Goal: Information Seeking & Learning: Check status

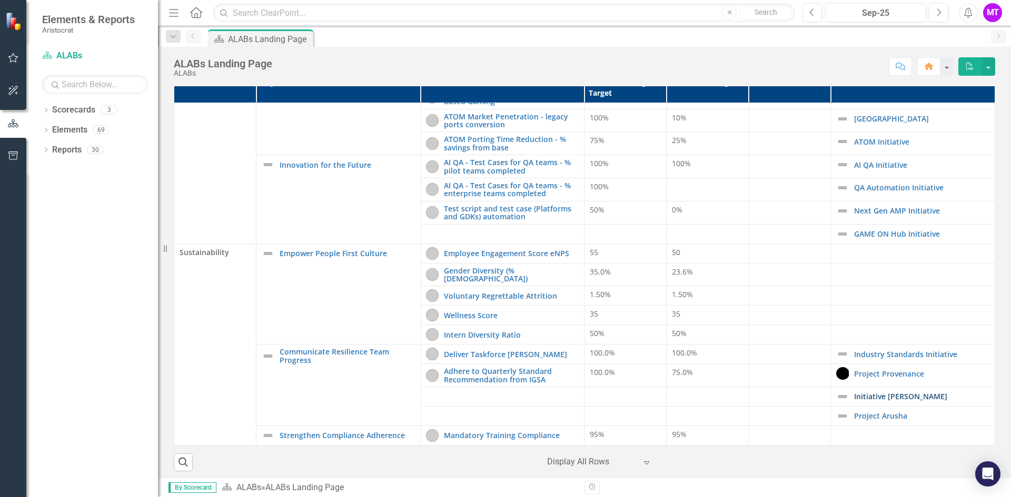
scroll to position [18, 0]
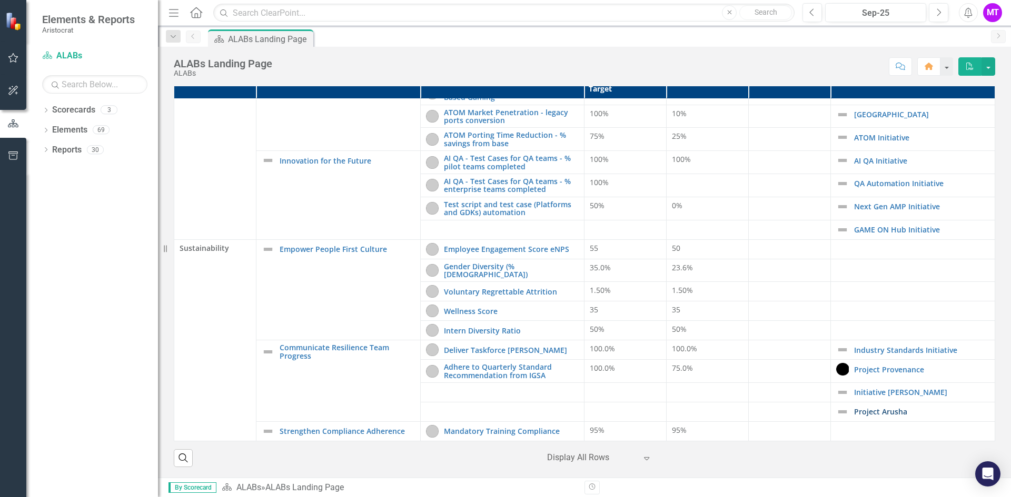
click at [872, 408] on link "Project Arusha" at bounding box center [921, 412] width 135 height 8
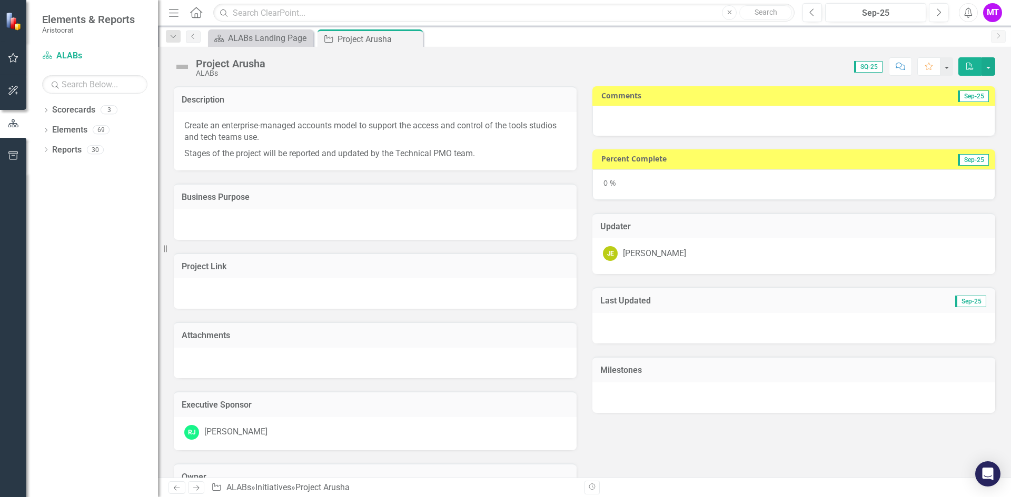
click at [0, 0] on icon at bounding box center [0, 0] width 0 height 0
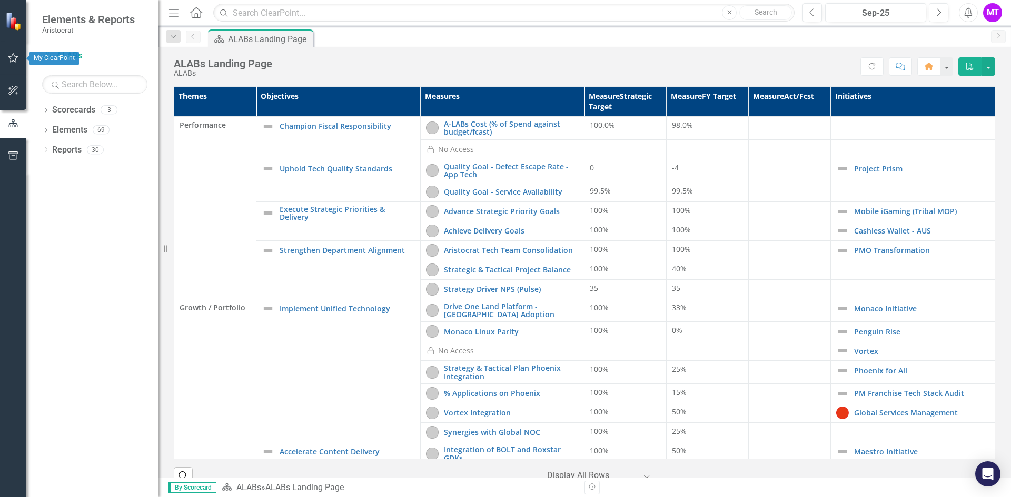
click at [15, 57] on icon "button" at bounding box center [13, 57] width 10 height 9
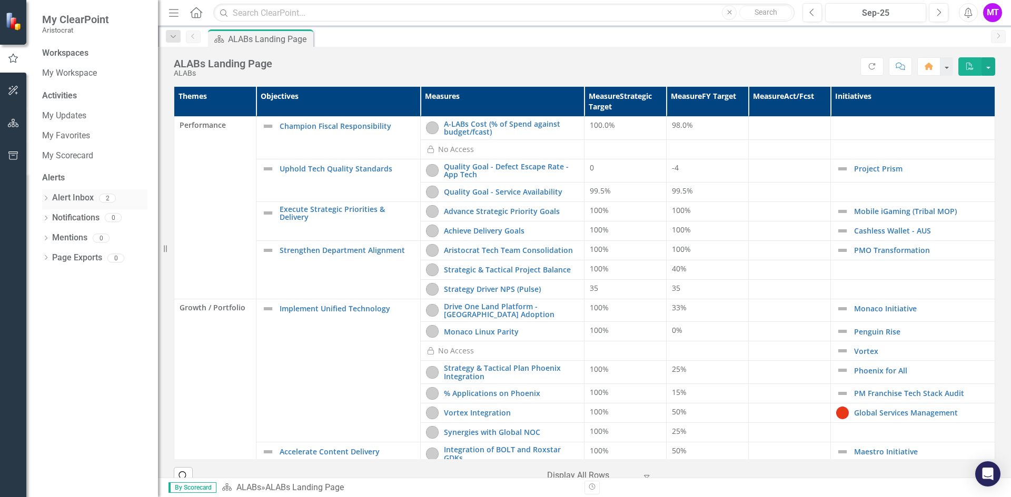
click at [46, 197] on icon "Dropdown" at bounding box center [45, 199] width 7 height 6
click at [88, 214] on div "Notification [CC] Quarterly Scorecard Update - Key Risk Indicator Reminder (SQ2…" at bounding box center [97, 216] width 100 height 19
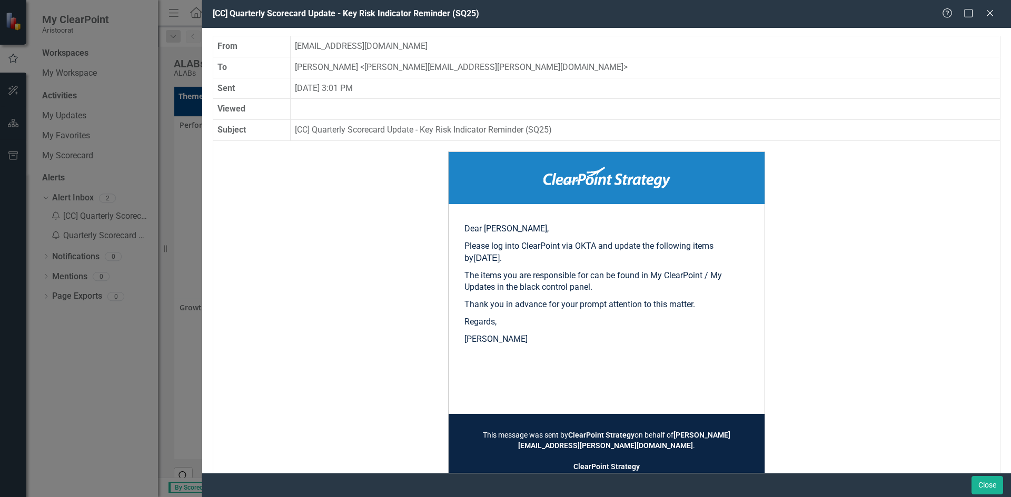
click at [105, 228] on div "[CC] Quarterly Scorecard Update - Key Risk Indicator Reminder (SQ25) Help Maxim…" at bounding box center [505, 248] width 1011 height 497
click at [174, 391] on div "[CC] Quarterly Scorecard Update - Key Risk Indicator Reminder (SQ25) Help Maxim…" at bounding box center [505, 248] width 1011 height 497
drag, startPoint x: 843, startPoint y: 68, endPoint x: 844, endPoint y: 79, distance: 10.6
drag, startPoint x: 844, startPoint y: 79, endPoint x: 1002, endPoint y: 11, distance: 171.4
click at [1002, 11] on div "[CC] Quarterly Scorecard Update - Key Risk Indicator Reminder (SQ25) Help Maxim…" at bounding box center [606, 14] width 809 height 28
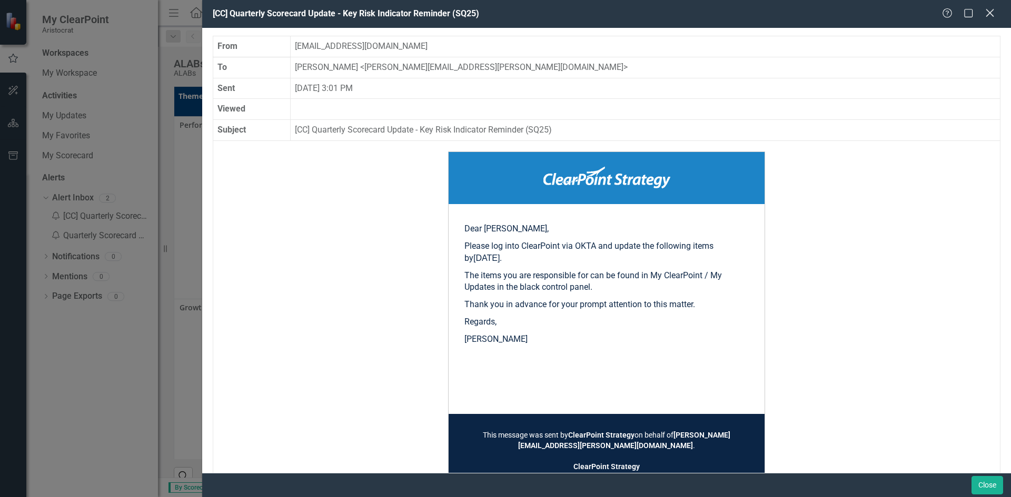
click at [990, 13] on icon at bounding box center [989, 13] width 8 height 8
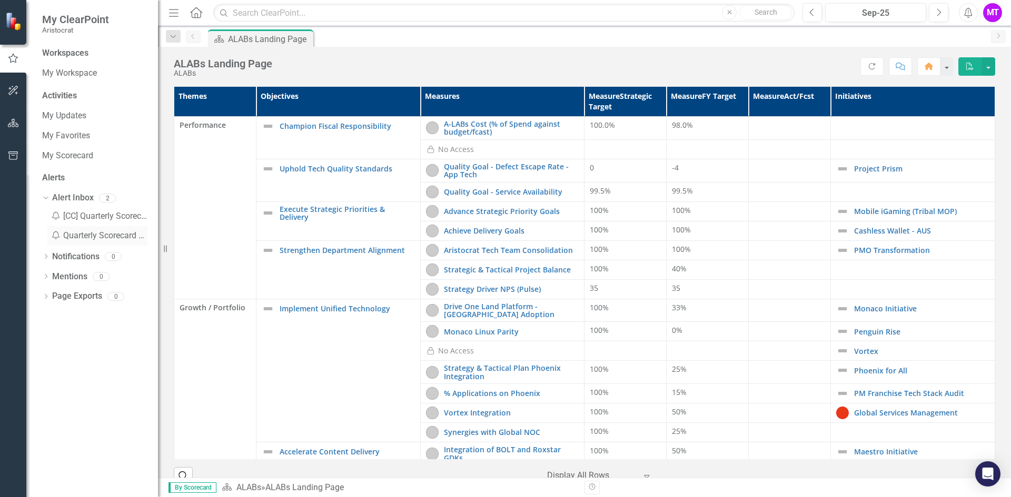
click at [99, 241] on div "Notification Quarterly Scorecard Update - Key Risk Indicator Re..." at bounding box center [97, 235] width 100 height 19
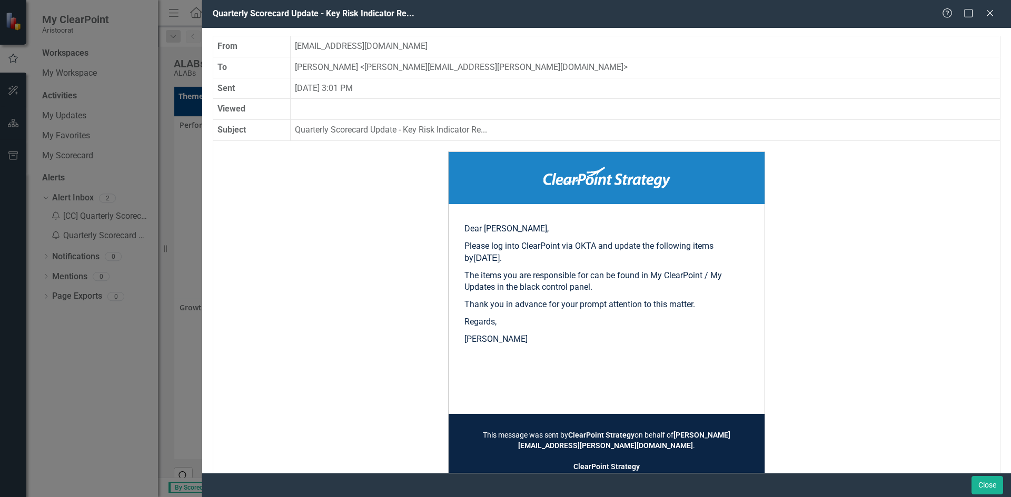
click at [404, 131] on td "Quarterly Scorecard Update - Key Risk Indicator Re..." at bounding box center [646, 130] width 710 height 21
click at [990, 12] on icon "Close" at bounding box center [989, 13] width 13 height 10
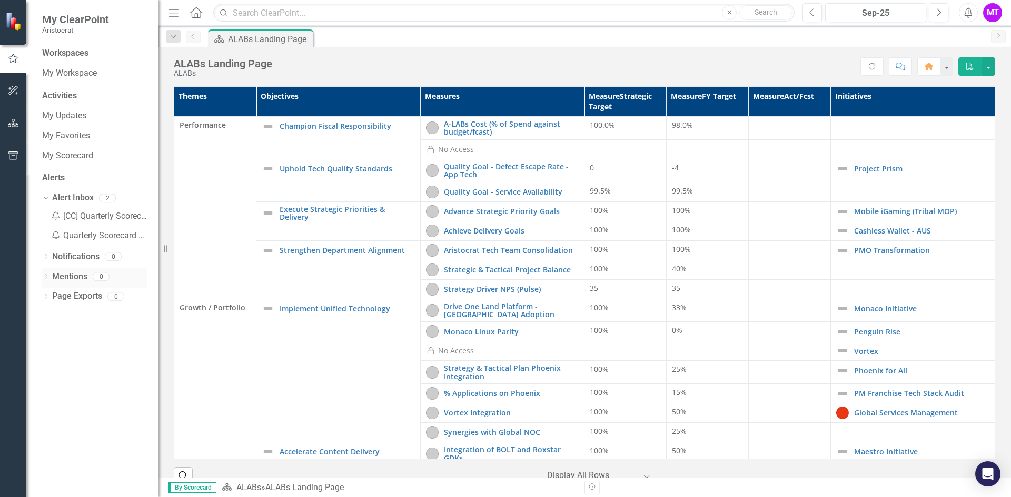
click at [67, 280] on link "Mentions" at bounding box center [69, 277] width 35 height 12
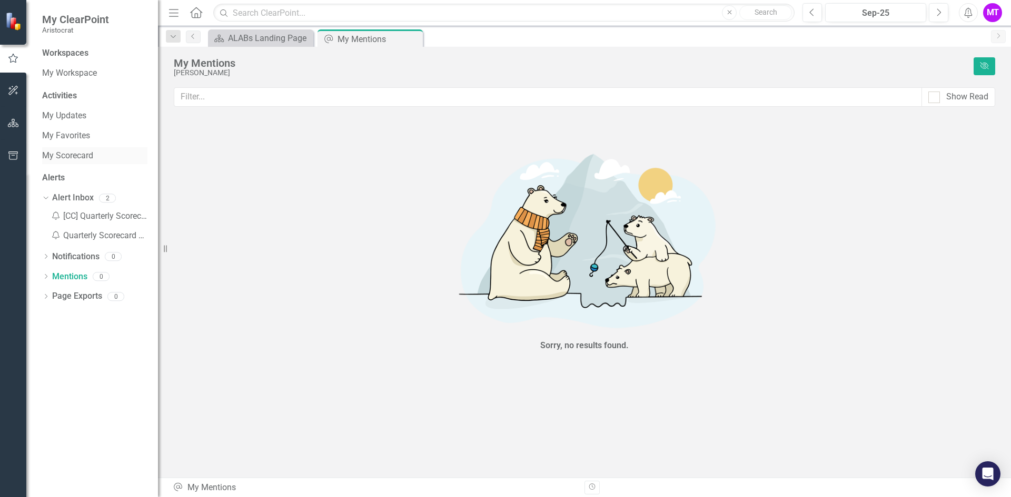
click at [69, 154] on link "My Scorecard" at bounding box center [94, 156] width 105 height 12
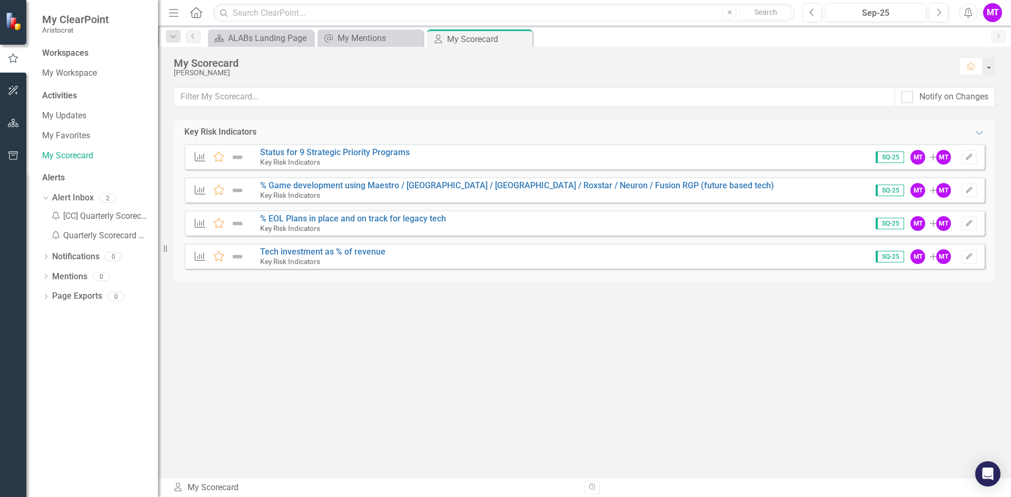
click at [384, 124] on div "Key Risk Indicators Expanded" at bounding box center [584, 132] width 821 height 25
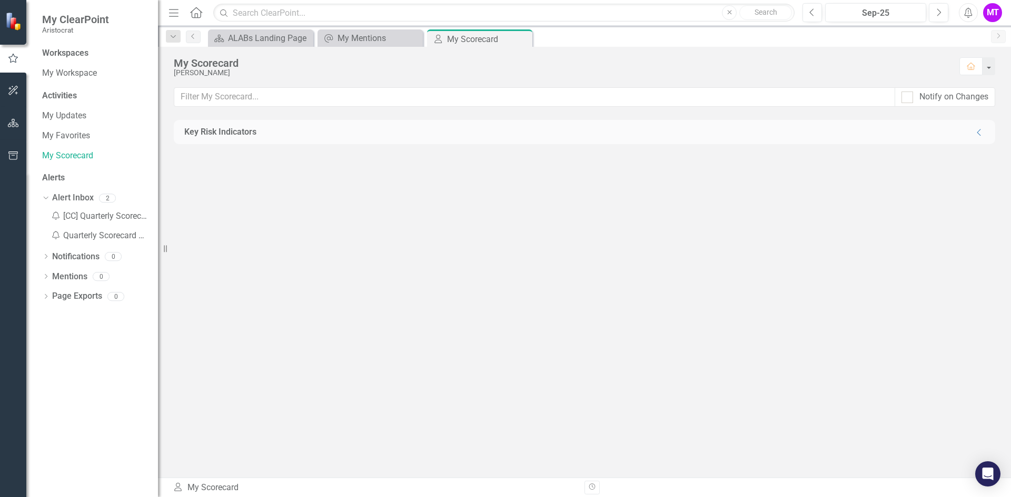
click at [384, 124] on div "Key Risk Indicators Collapse" at bounding box center [584, 132] width 821 height 25
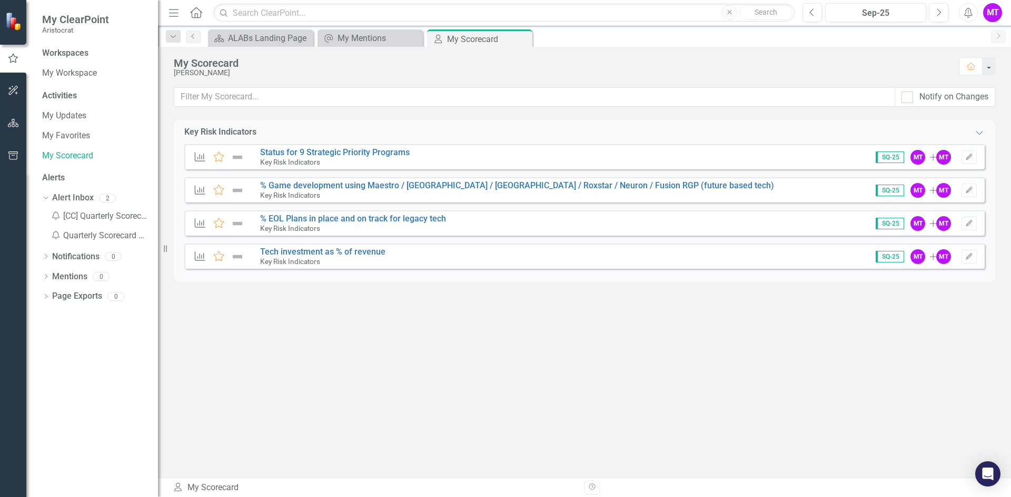
click at [314, 314] on div "Key Risk Indicators Expanded Measure Favorite Status for 9 Strategic Priority P…" at bounding box center [584, 299] width 821 height 358
drag, startPoint x: 326, startPoint y: 385, endPoint x: 276, endPoint y: 36, distance: 352.6
click at [326, 384] on div "Key Risk Indicators Expanded Measure Favorite Status for 9 Strategic Priority P…" at bounding box center [584, 299] width 821 height 358
